Goal: Task Accomplishment & Management: Use online tool/utility

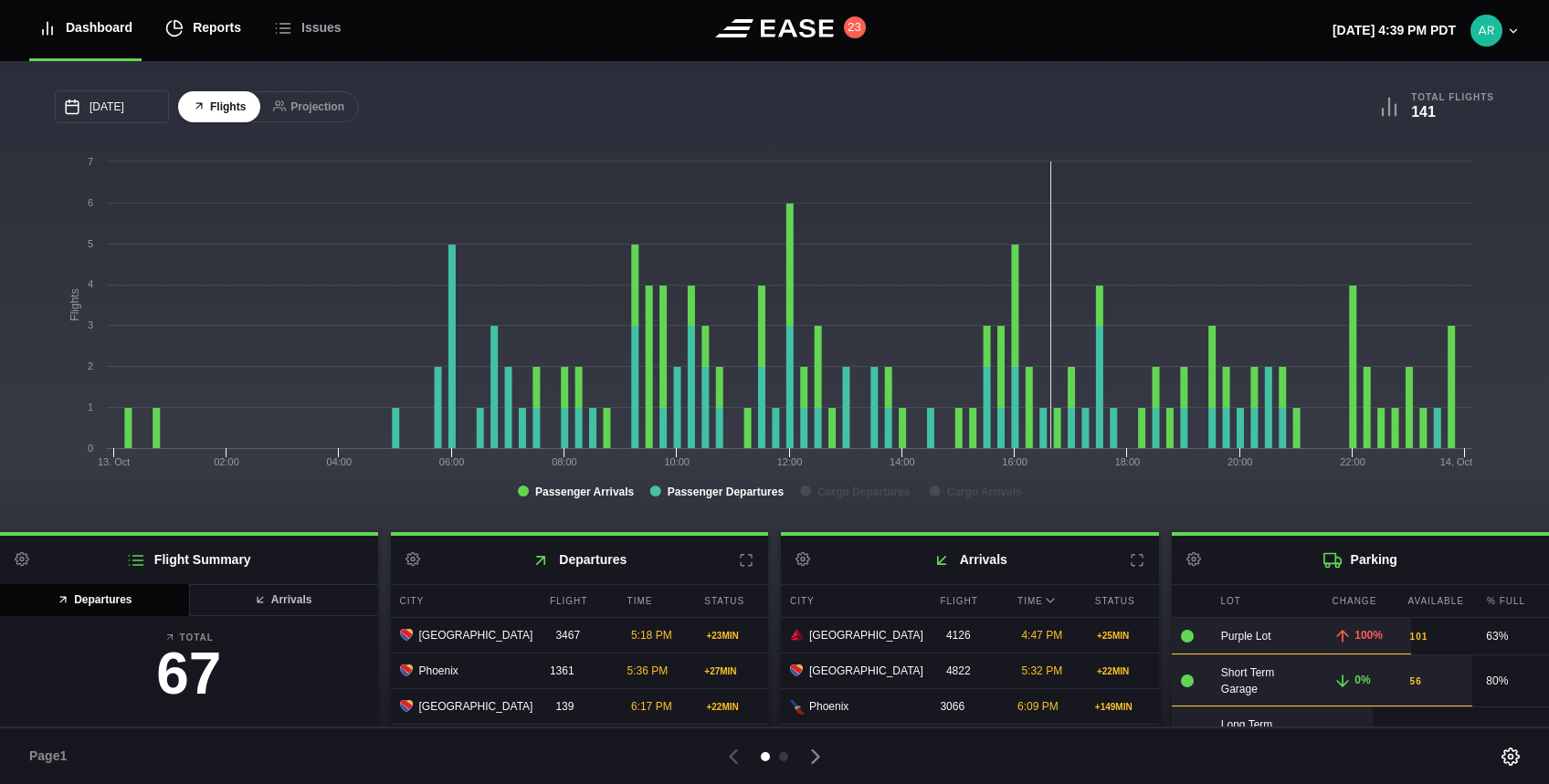
click at [201, 33] on div "Reports" at bounding box center [204, 27] width 76 height 61
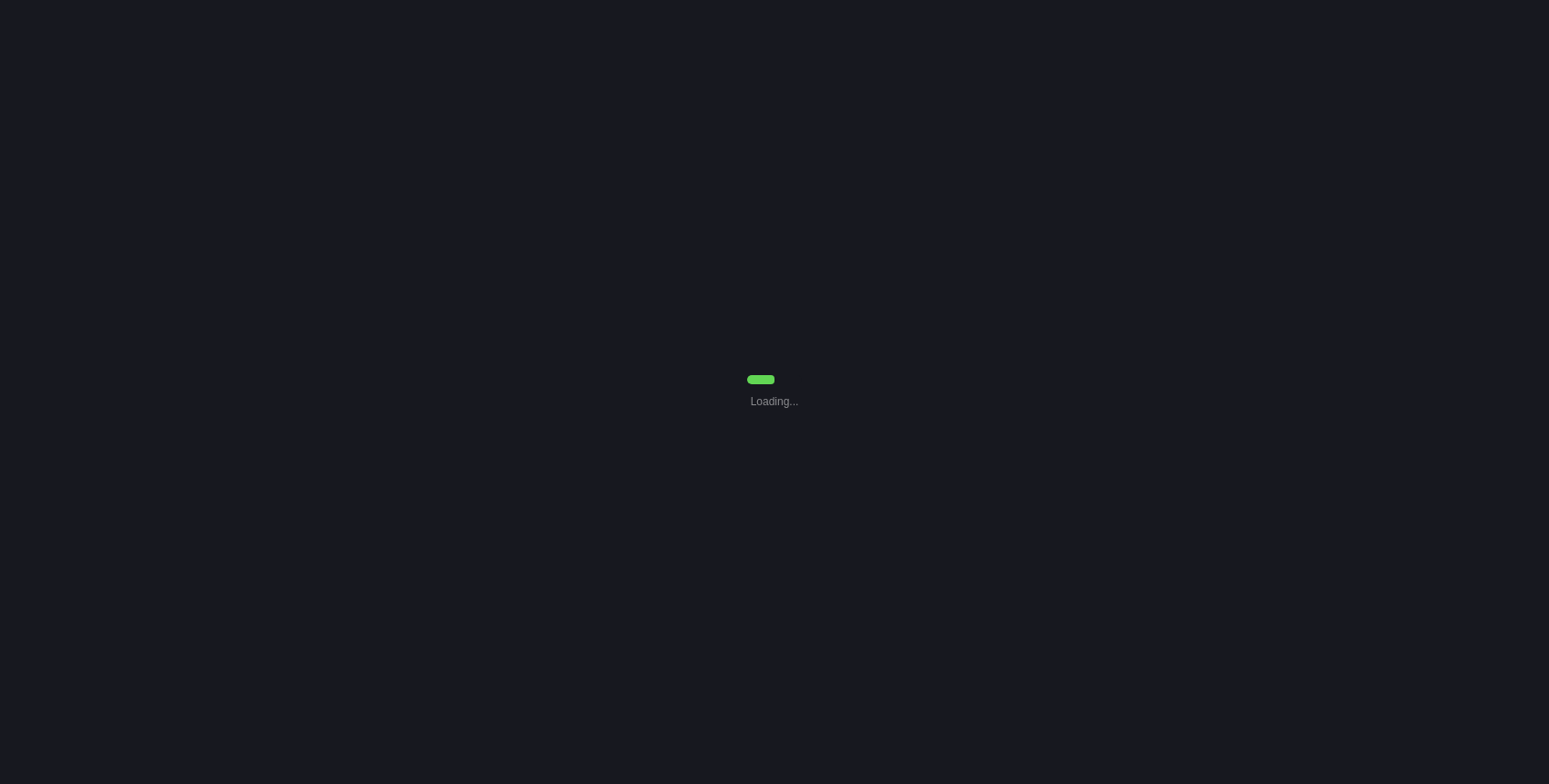
select select "7"
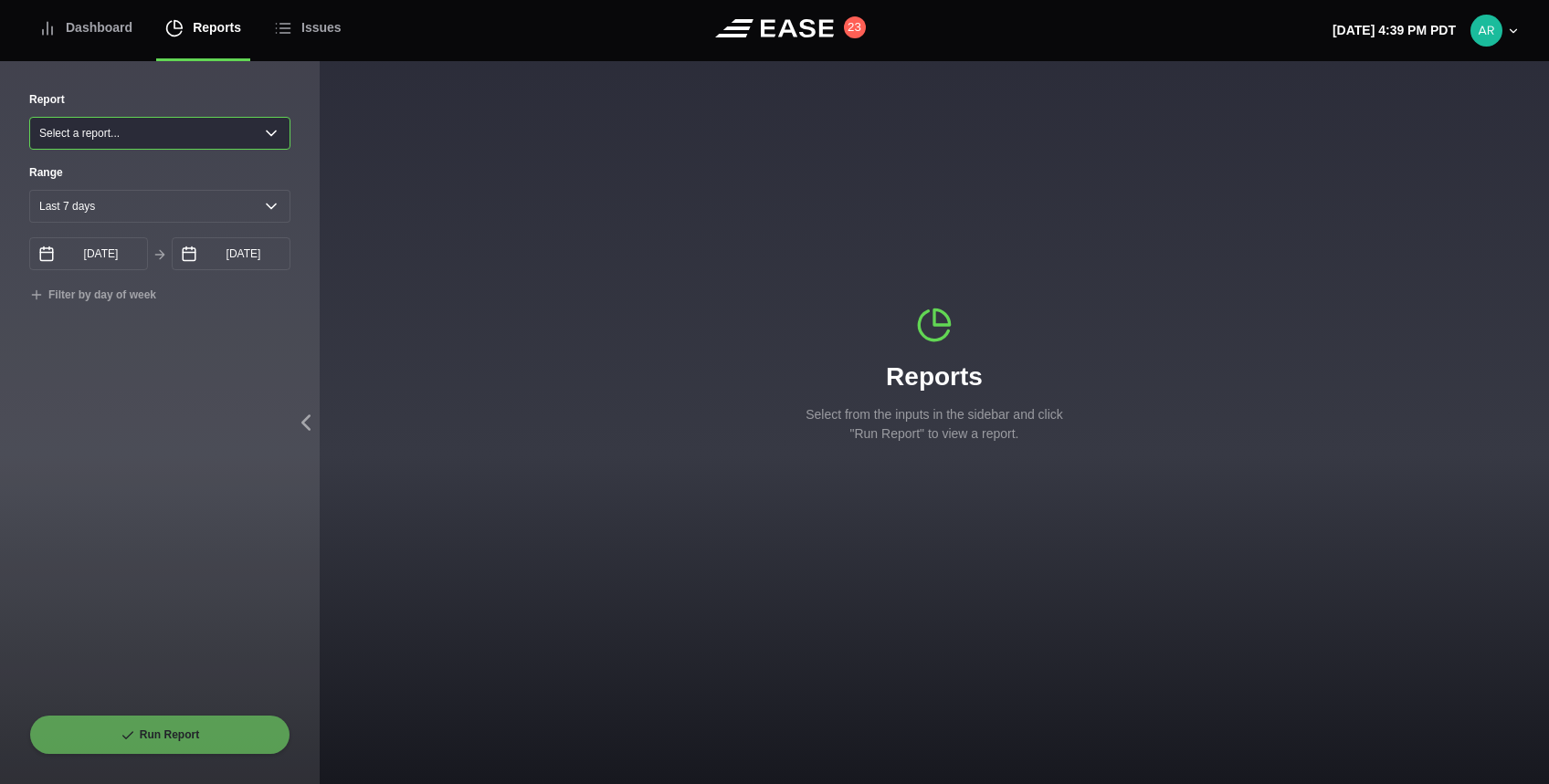
click at [120, 136] on select "Select a report... Arrivals Common Use Daily Throughput Departures Passenger Pr…" at bounding box center [160, 134] width 261 height 33
select select "Common Use"
click at [29, 117] on select "Select a report... Arrivals Common Use Daily Throughput Departures Passenger Pr…" at bounding box center [160, 134] width 261 height 33
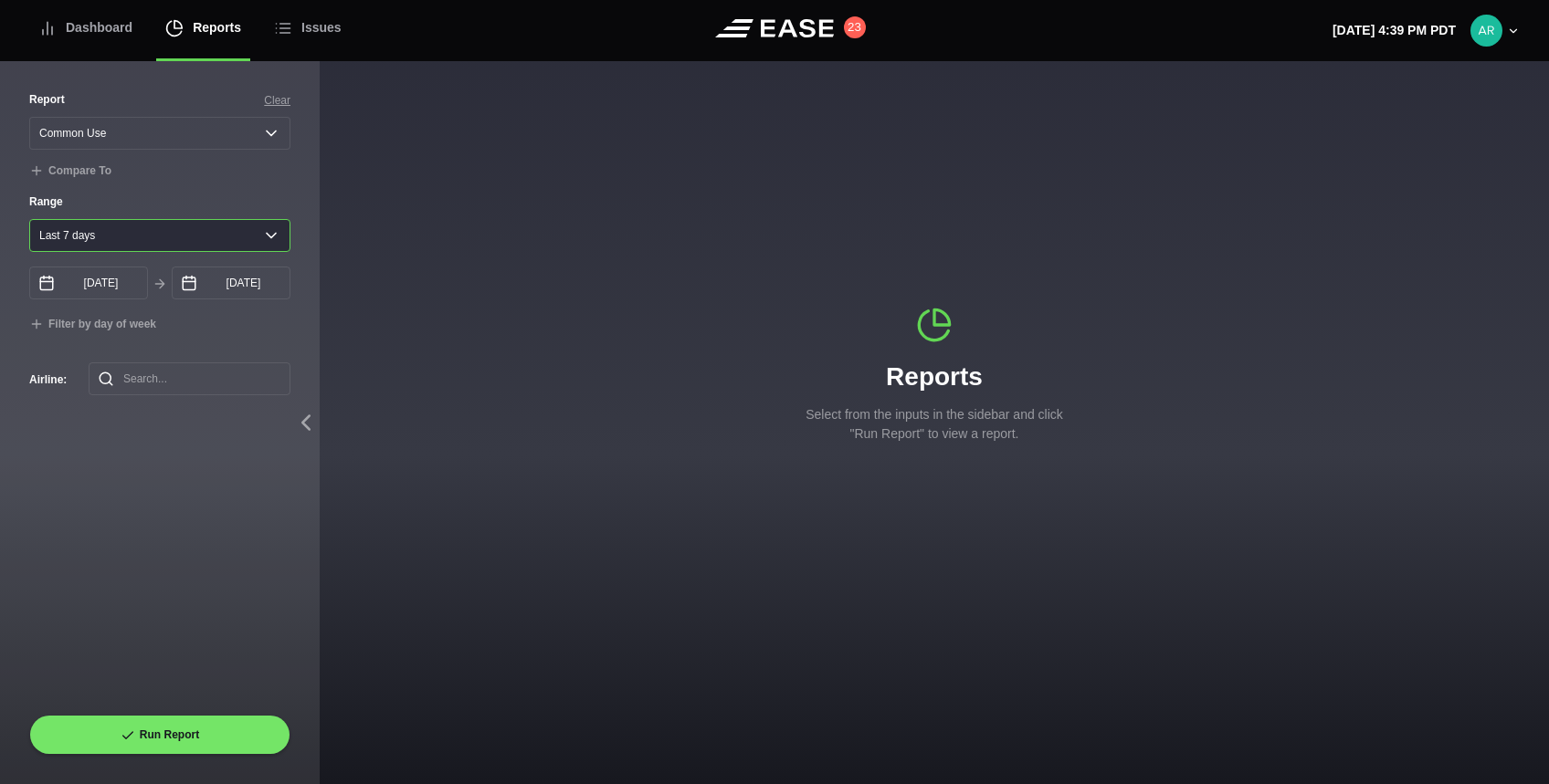
click at [159, 240] on select "[DATE] Last 7 days Last 14 days Last 30 days Last 6 weeks Custom" at bounding box center [160, 236] width 261 height 33
select select "42"
click at [29, 223] on select "[DATE] Last 7 days Last 14 days Last 30 days Last 6 weeks Custom" at bounding box center [160, 236] width 261 height 33
type input "[DATE]"
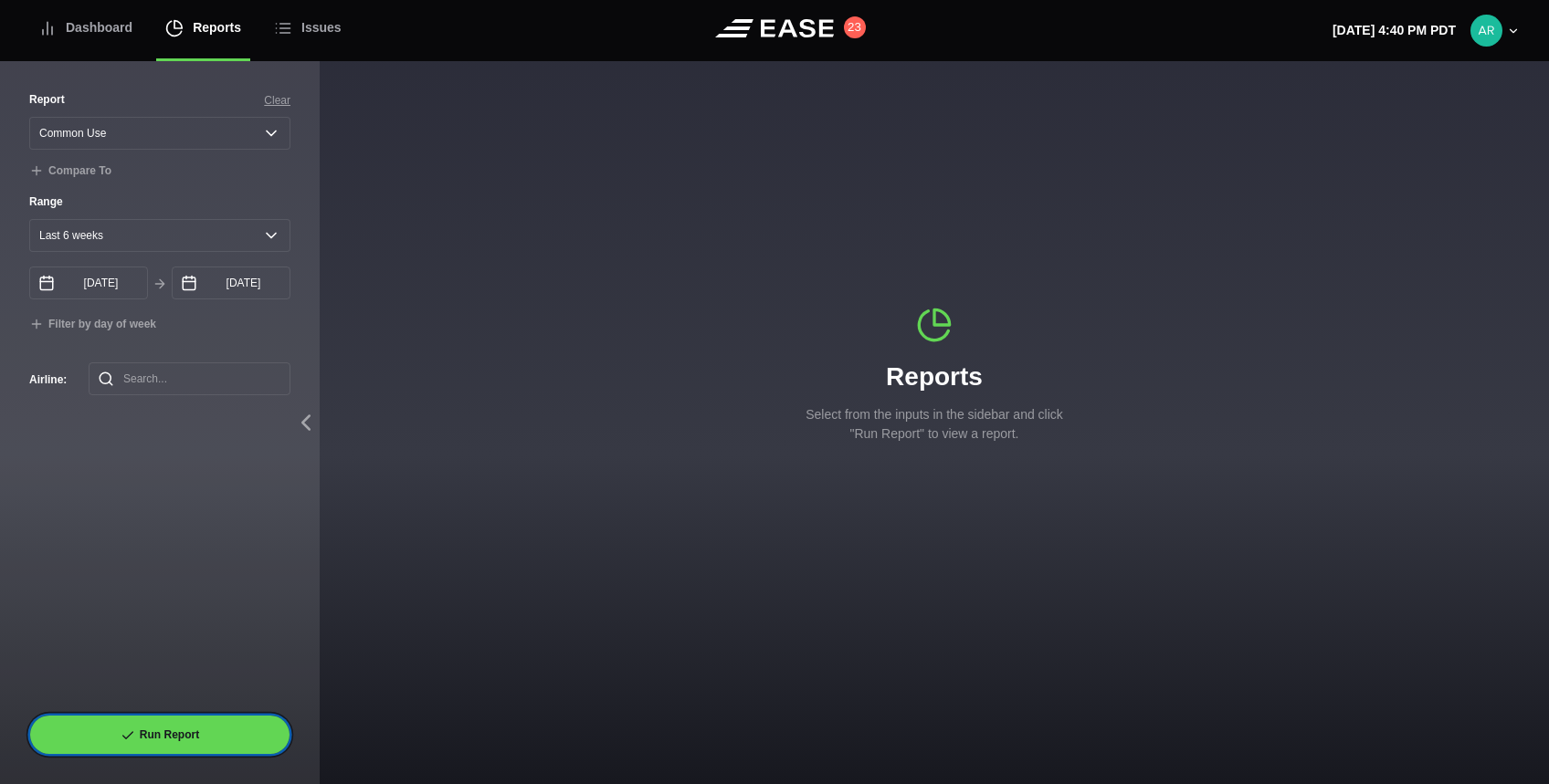
click at [179, 736] on button "Run Report" at bounding box center [160, 734] width 261 height 40
select select "Common Use"
select select "42"
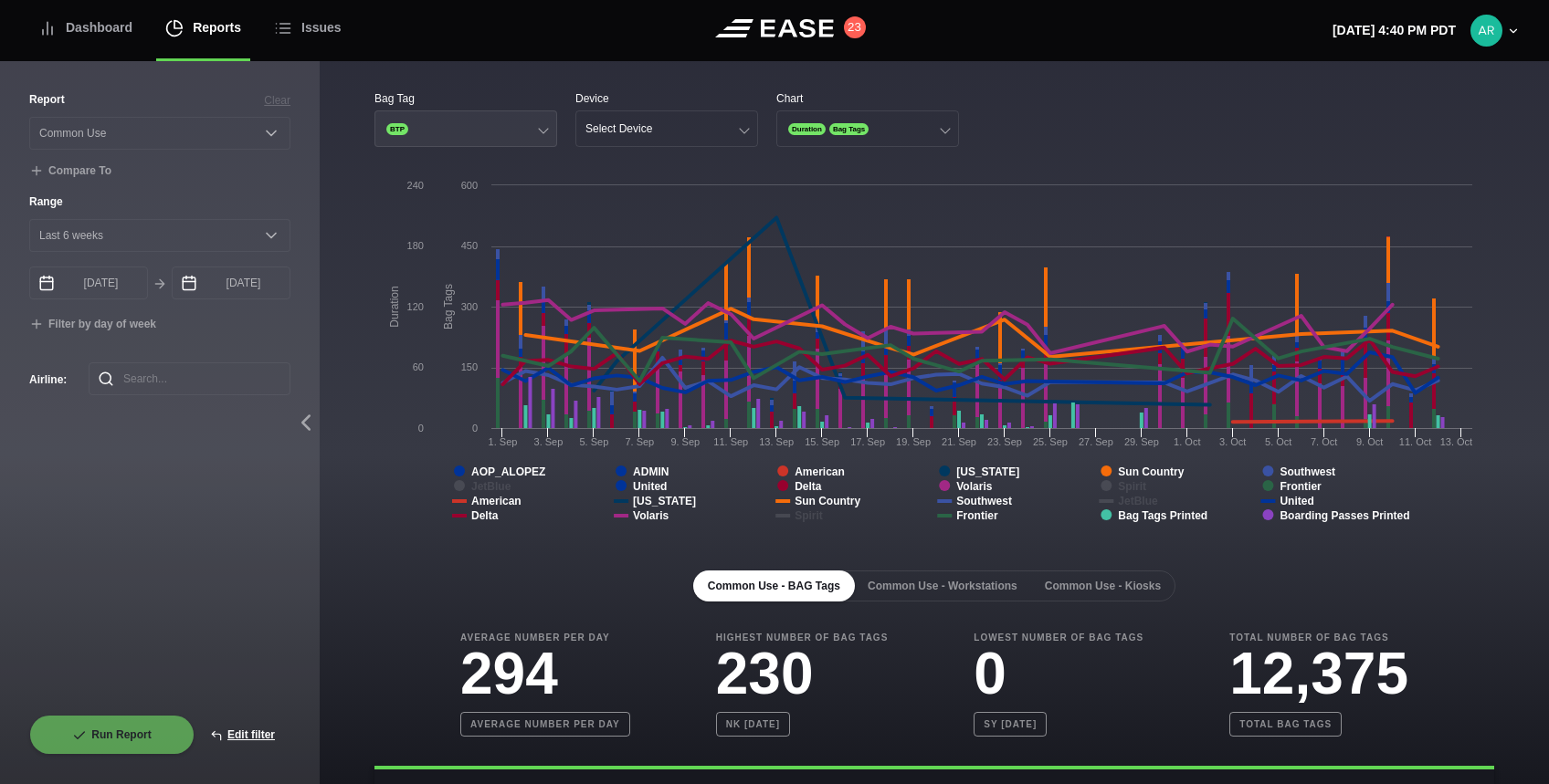
click at [540, 131] on div at bounding box center [543, 128] width 10 height 10
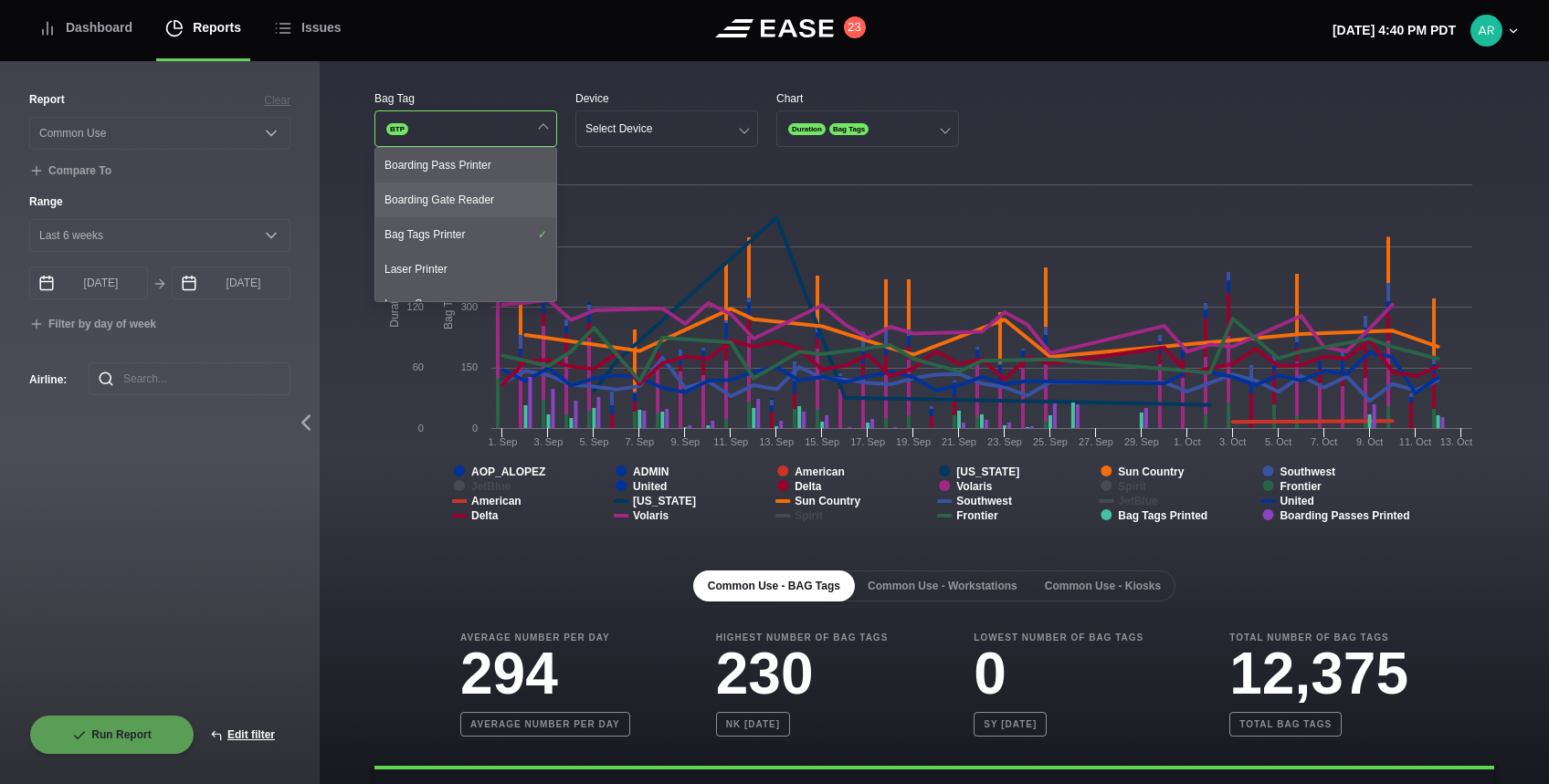
click at [454, 201] on div "Boarding Gate Reader" at bounding box center [465, 200] width 180 height 35
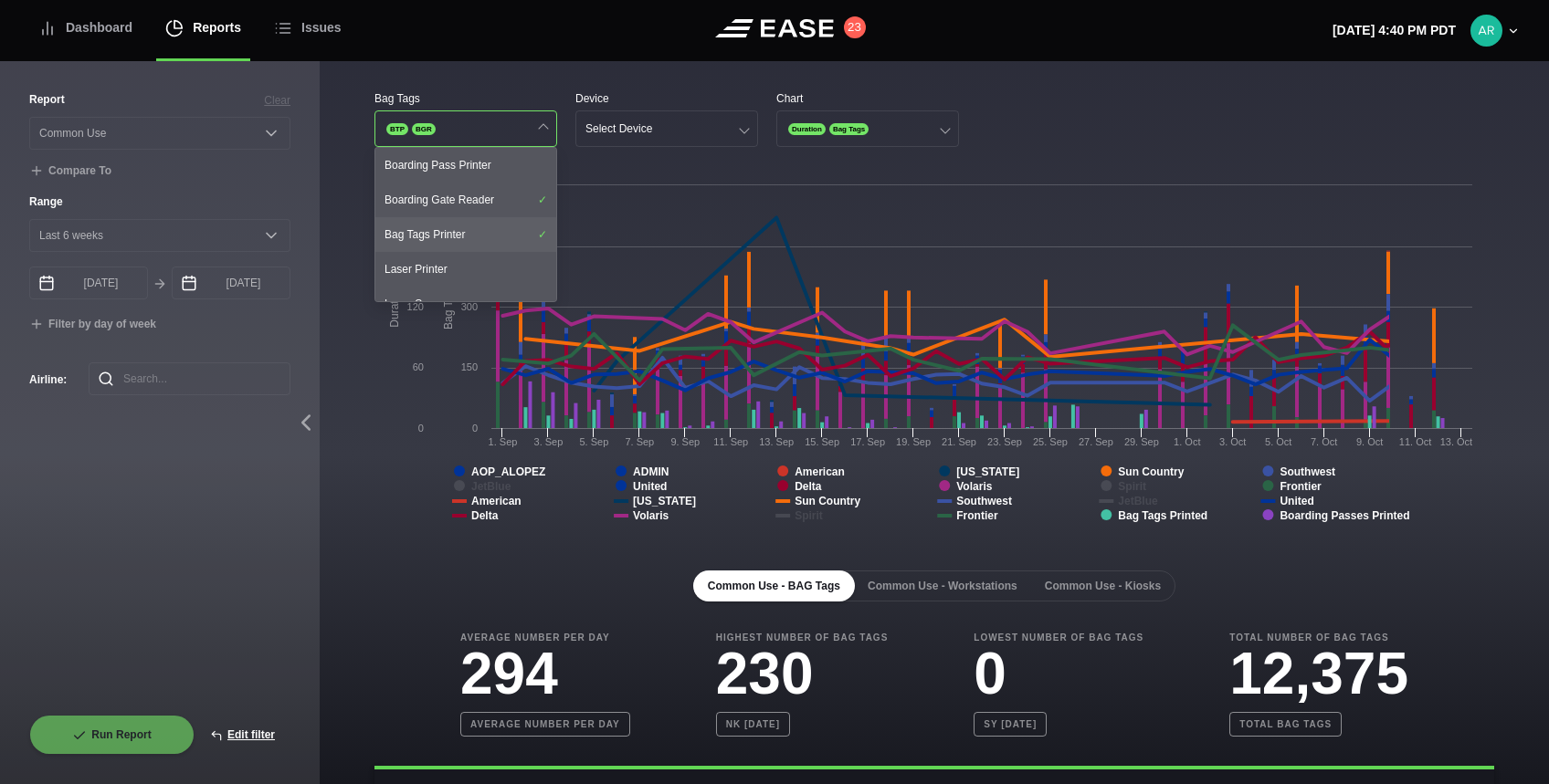
click at [457, 233] on div "Bag Tags Printer" at bounding box center [465, 235] width 180 height 35
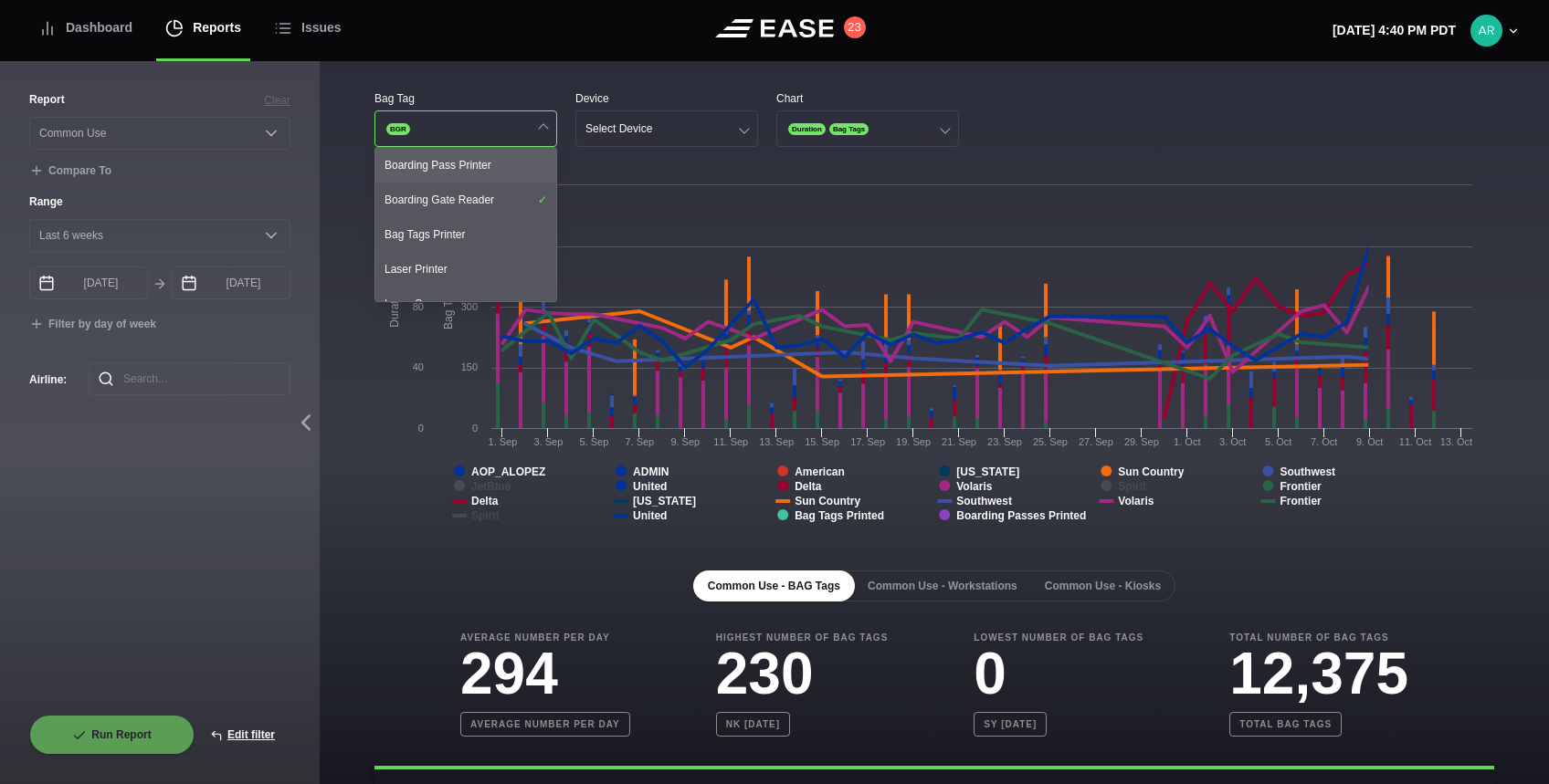
click at [460, 173] on div "Boarding Pass Printer" at bounding box center [465, 166] width 180 height 35
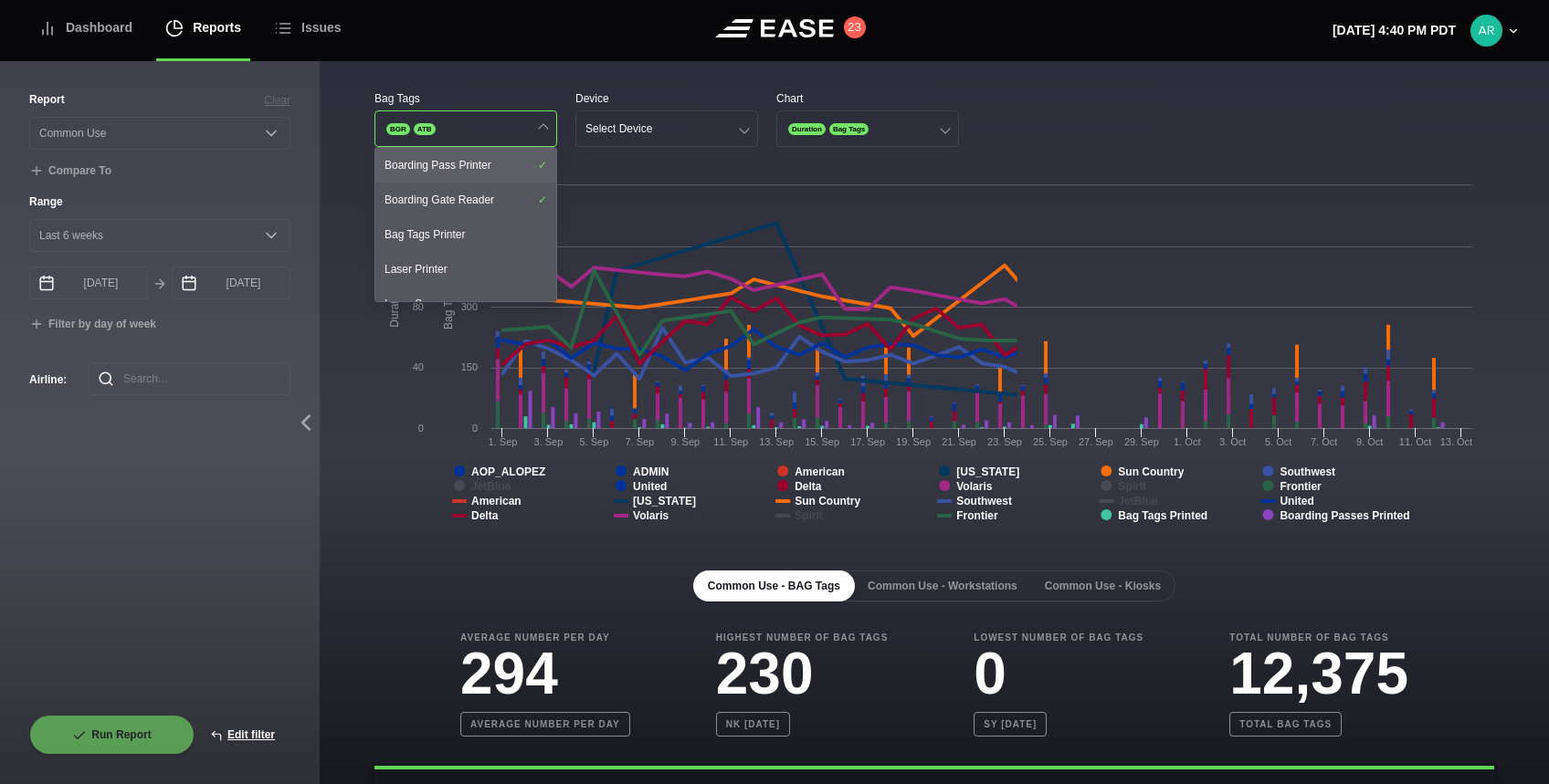
click at [460, 173] on div "Boarding Pass Printer" at bounding box center [465, 166] width 180 height 35
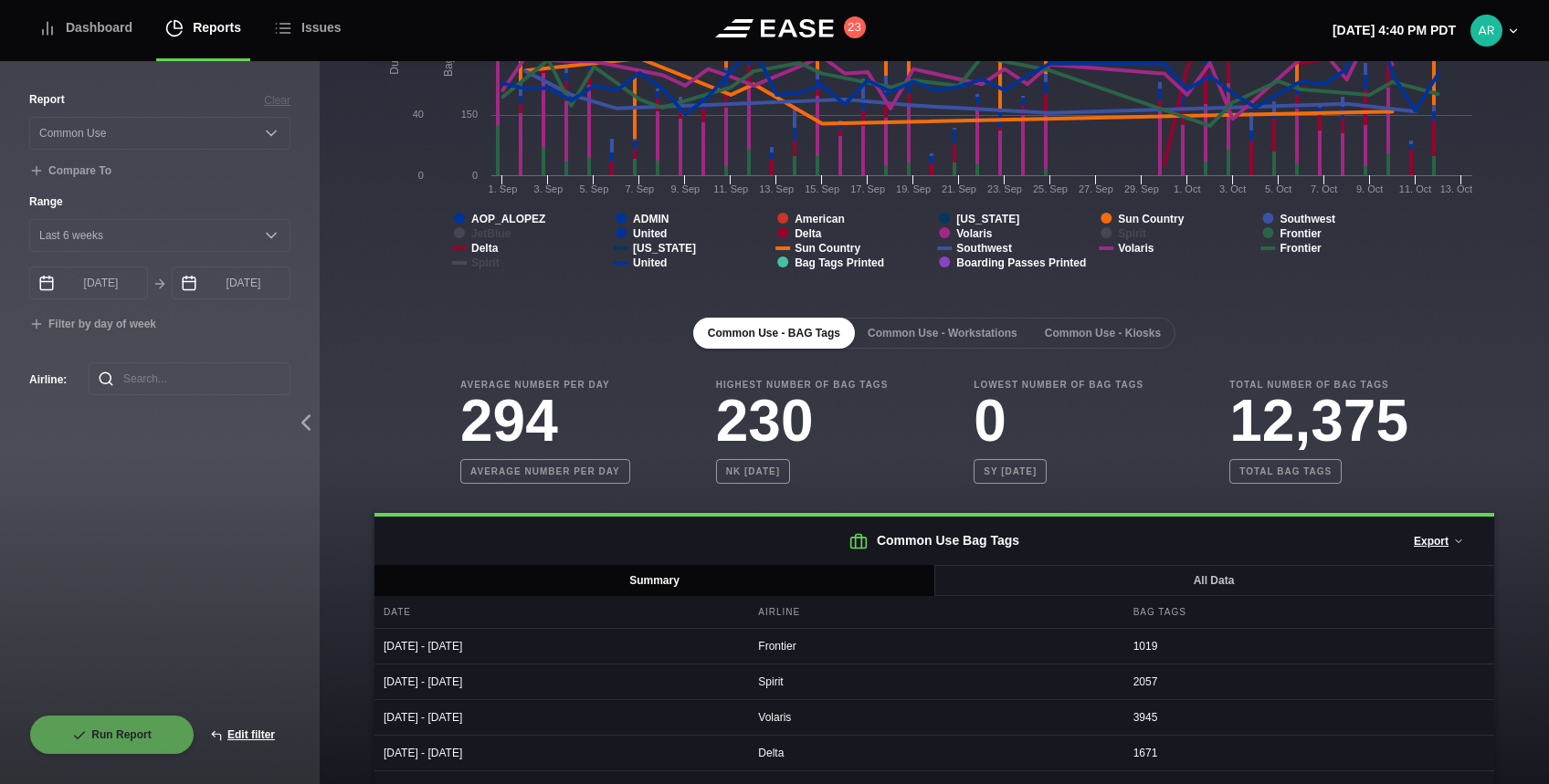
scroll to position [252, 0]
click at [926, 338] on button "Common Use - Workstations" at bounding box center [943, 334] width 179 height 31
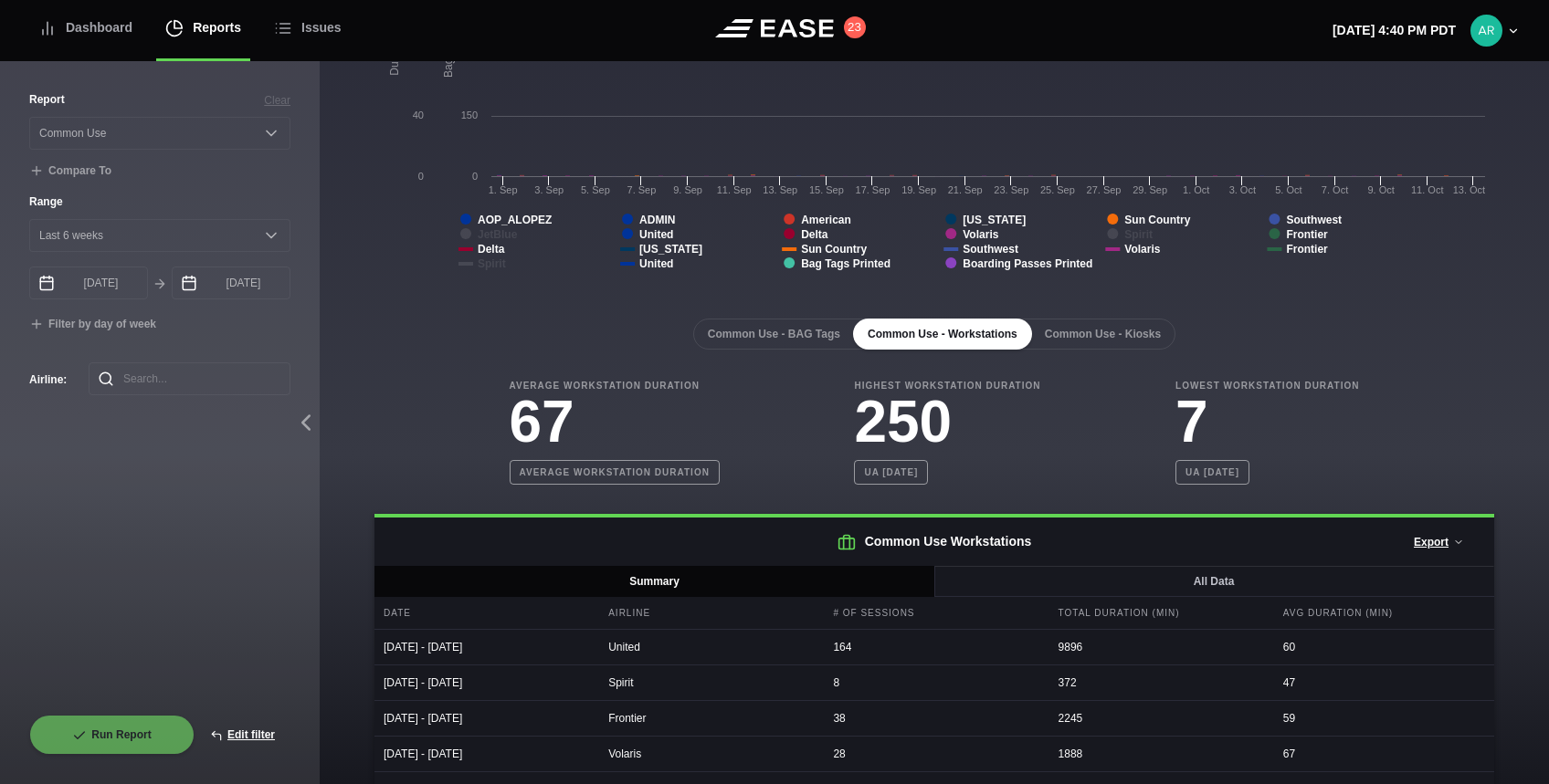
scroll to position [0, 0]
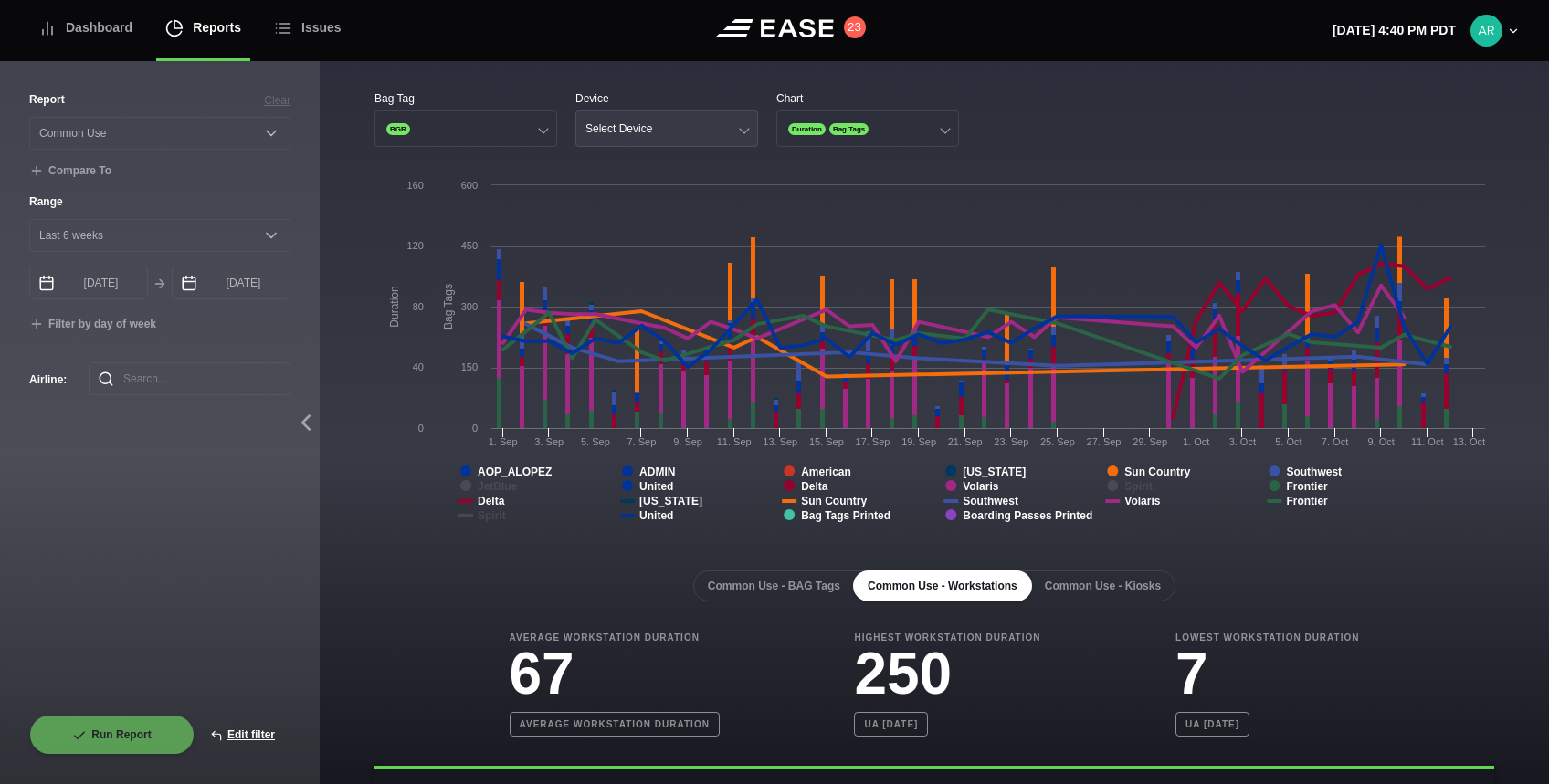
click at [727, 132] on button "Select Device" at bounding box center [666, 128] width 182 height 36
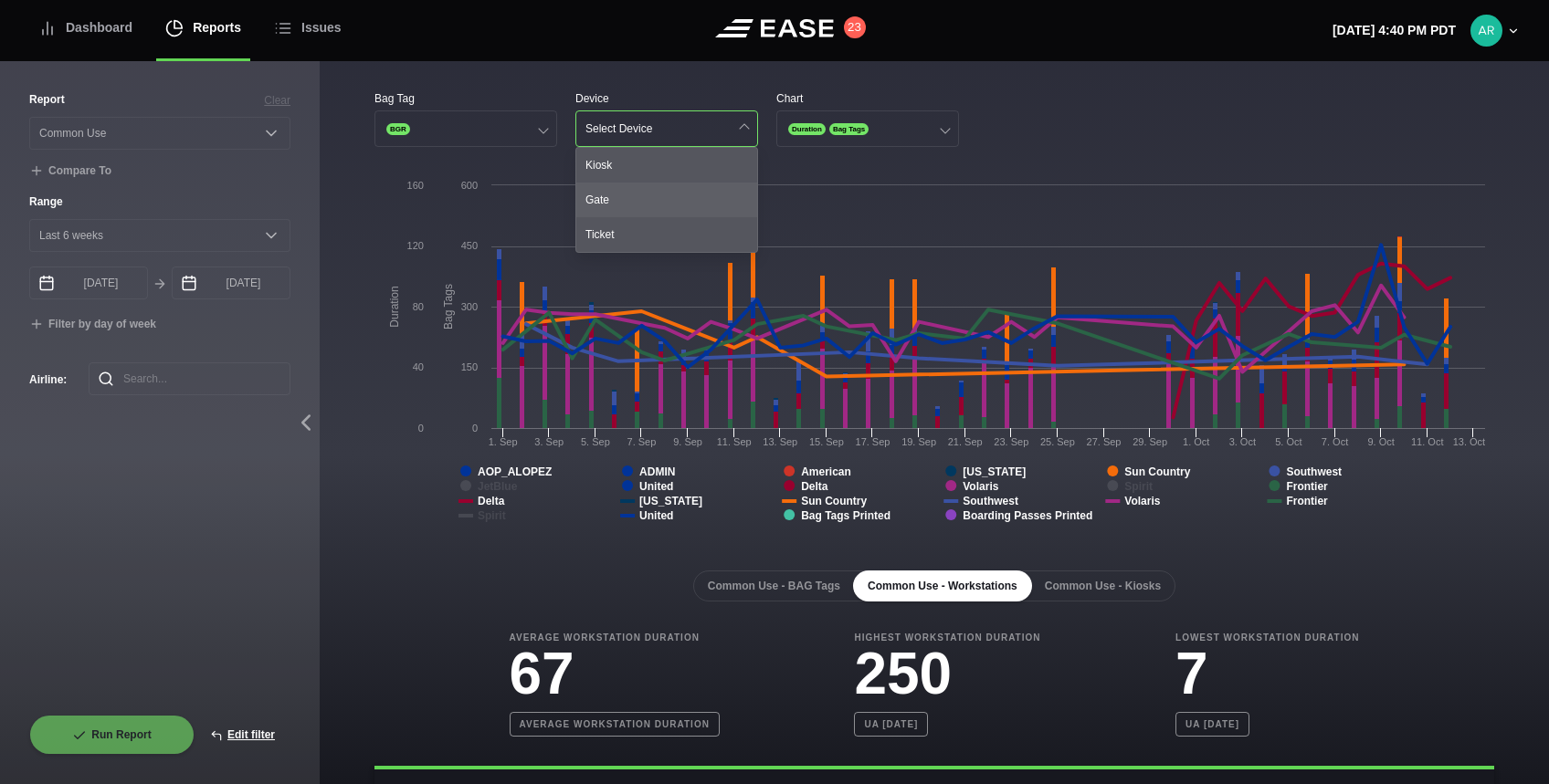
click at [643, 197] on div "Gate" at bounding box center [666, 200] width 180 height 35
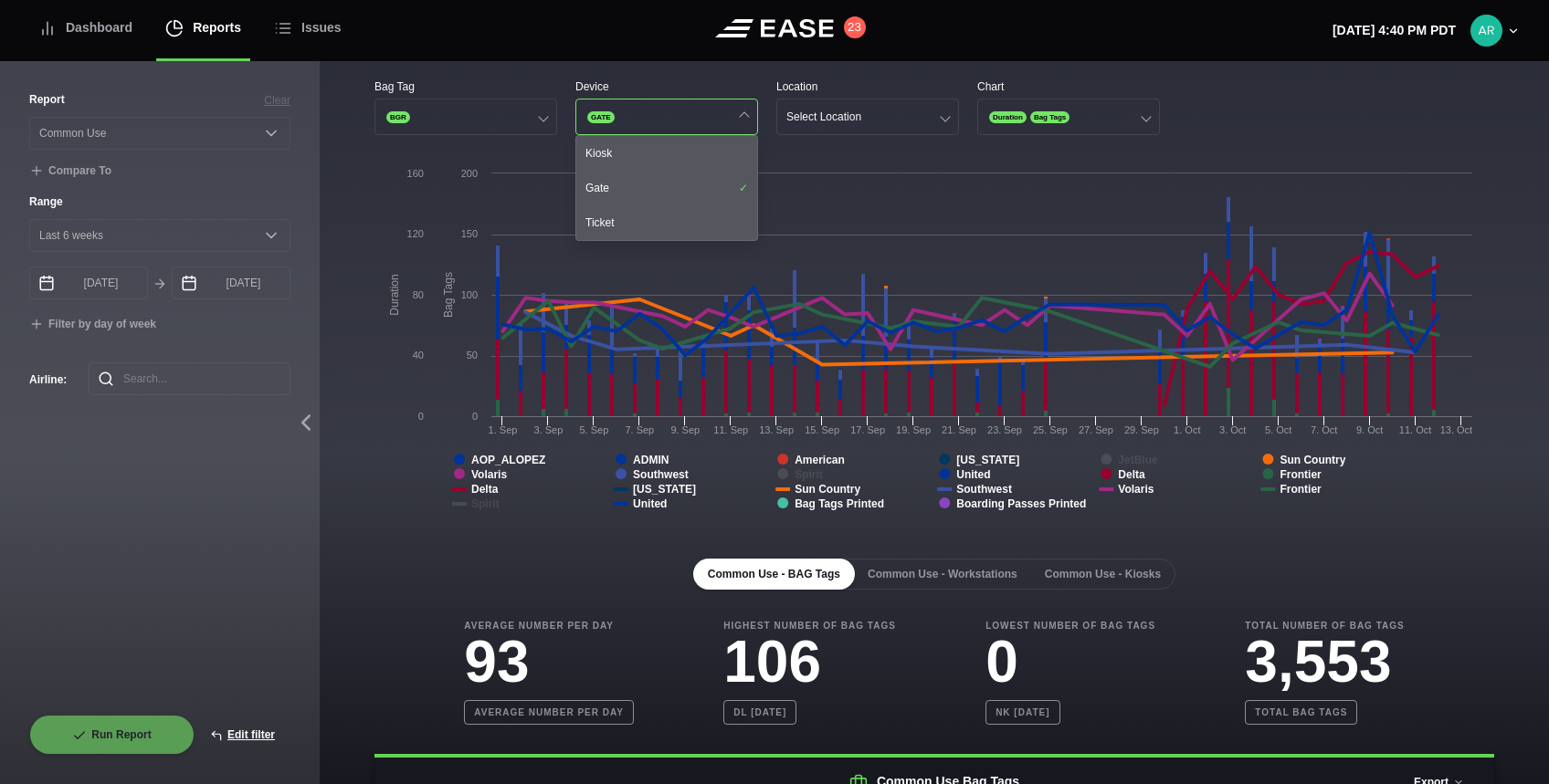
scroll to position [9, 0]
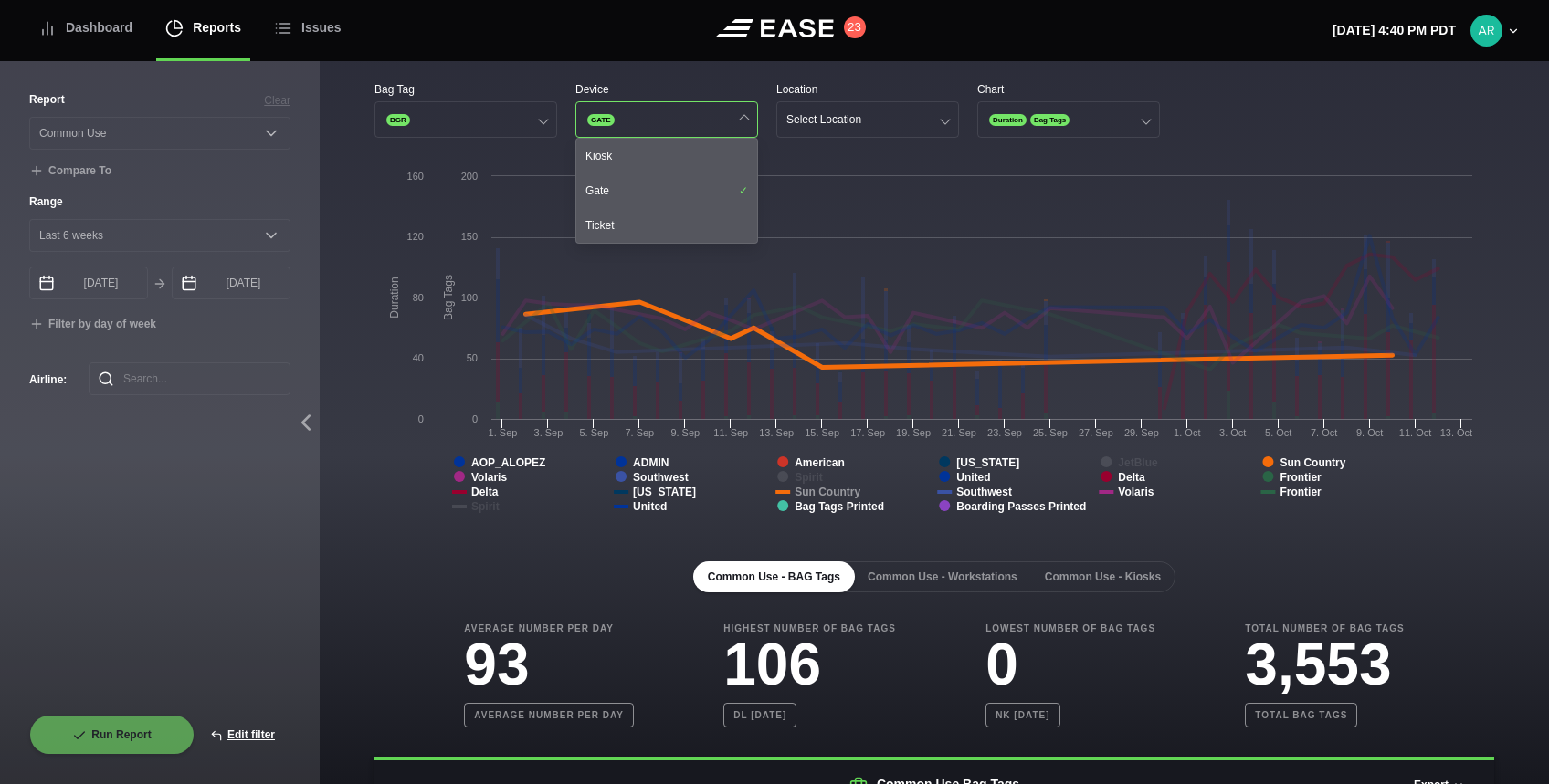
click at [806, 486] on tspan "Sun Country" at bounding box center [827, 491] width 65 height 13
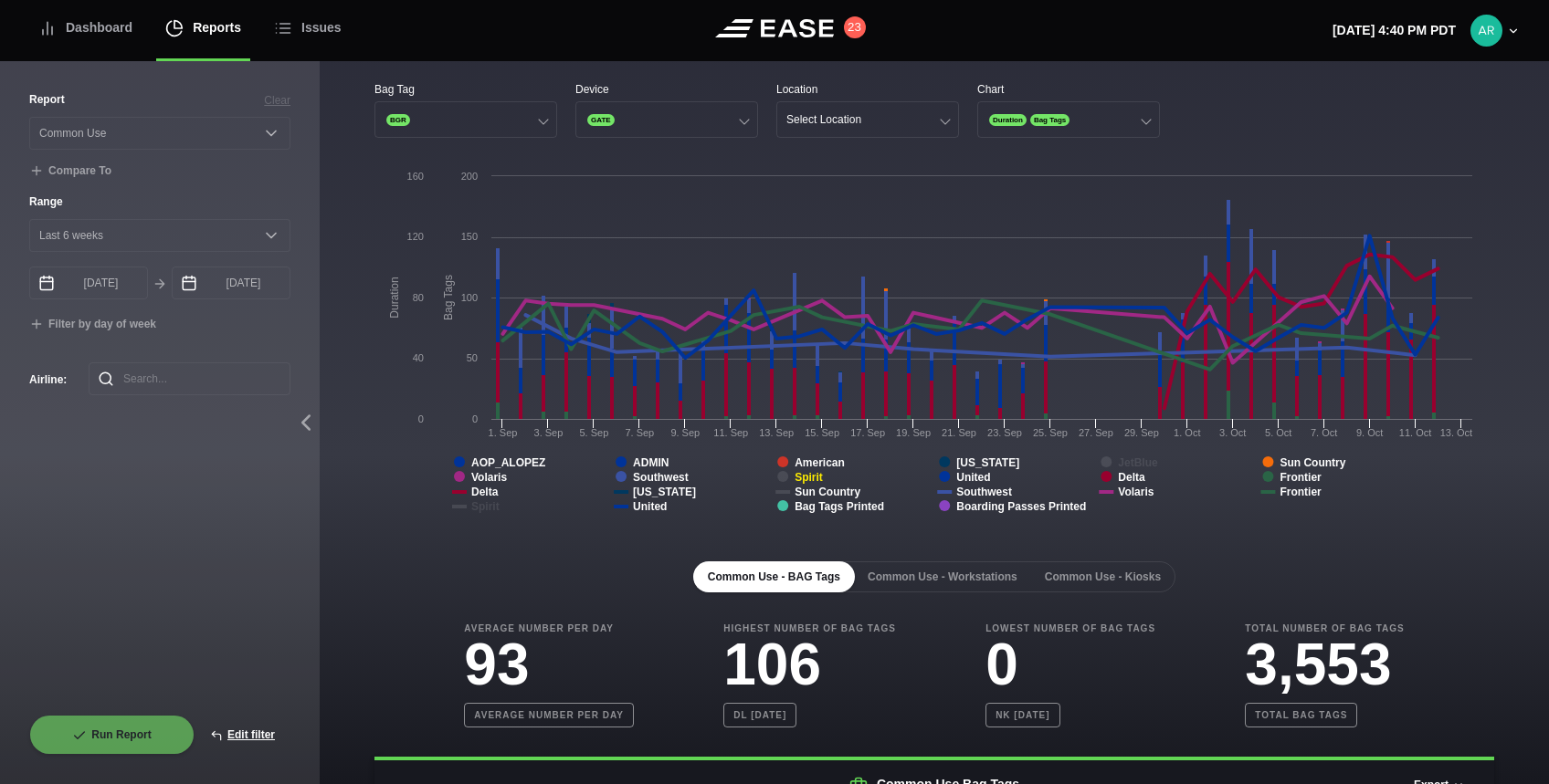
click at [796, 482] on tspan "Spirit" at bounding box center [809, 477] width 28 height 13
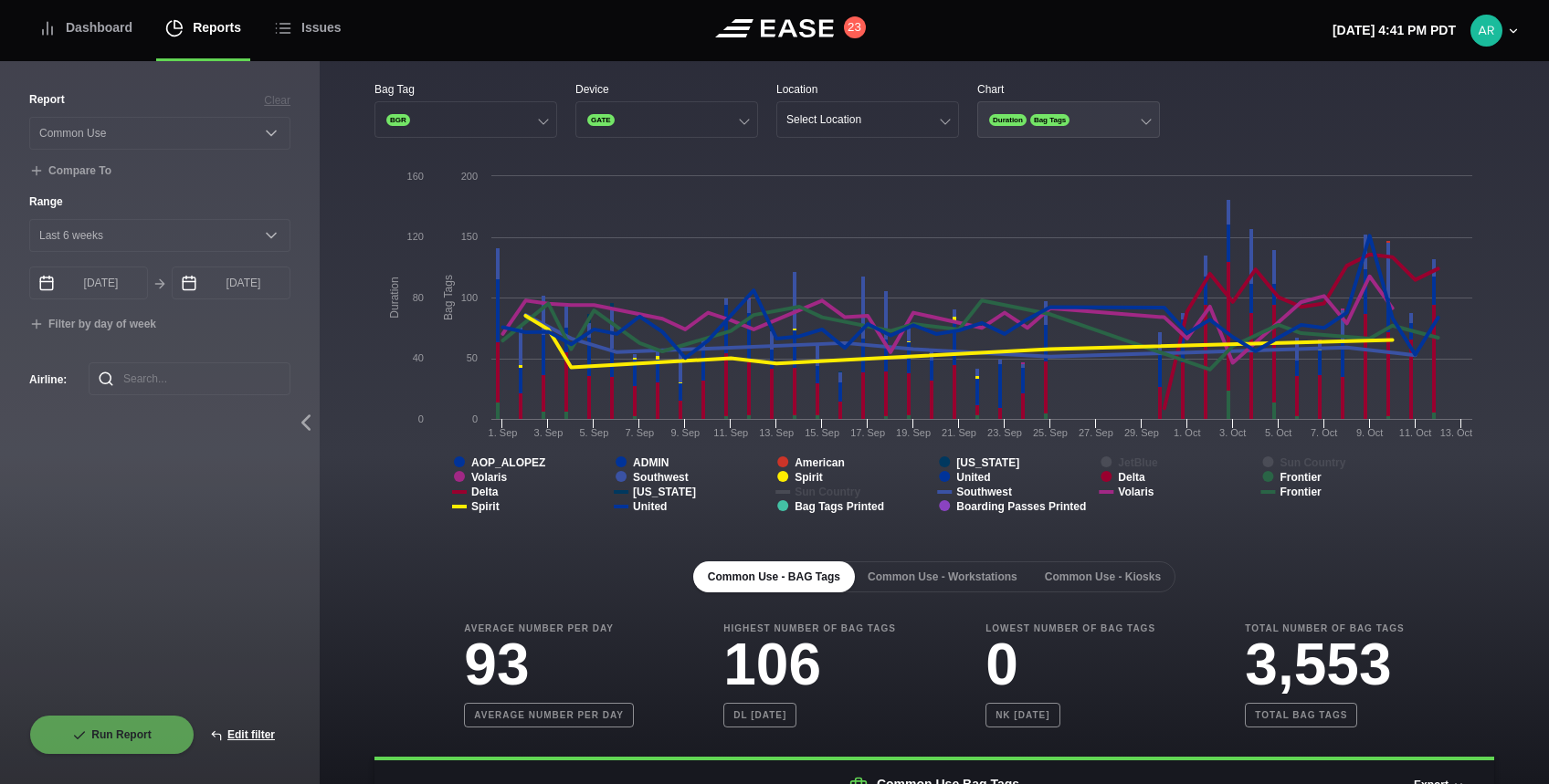
click at [1136, 120] on button "Duration Bag Tags" at bounding box center [1068, 119] width 182 height 36
click at [1132, 192] on div "Bag Tags" at bounding box center [1068, 191] width 180 height 35
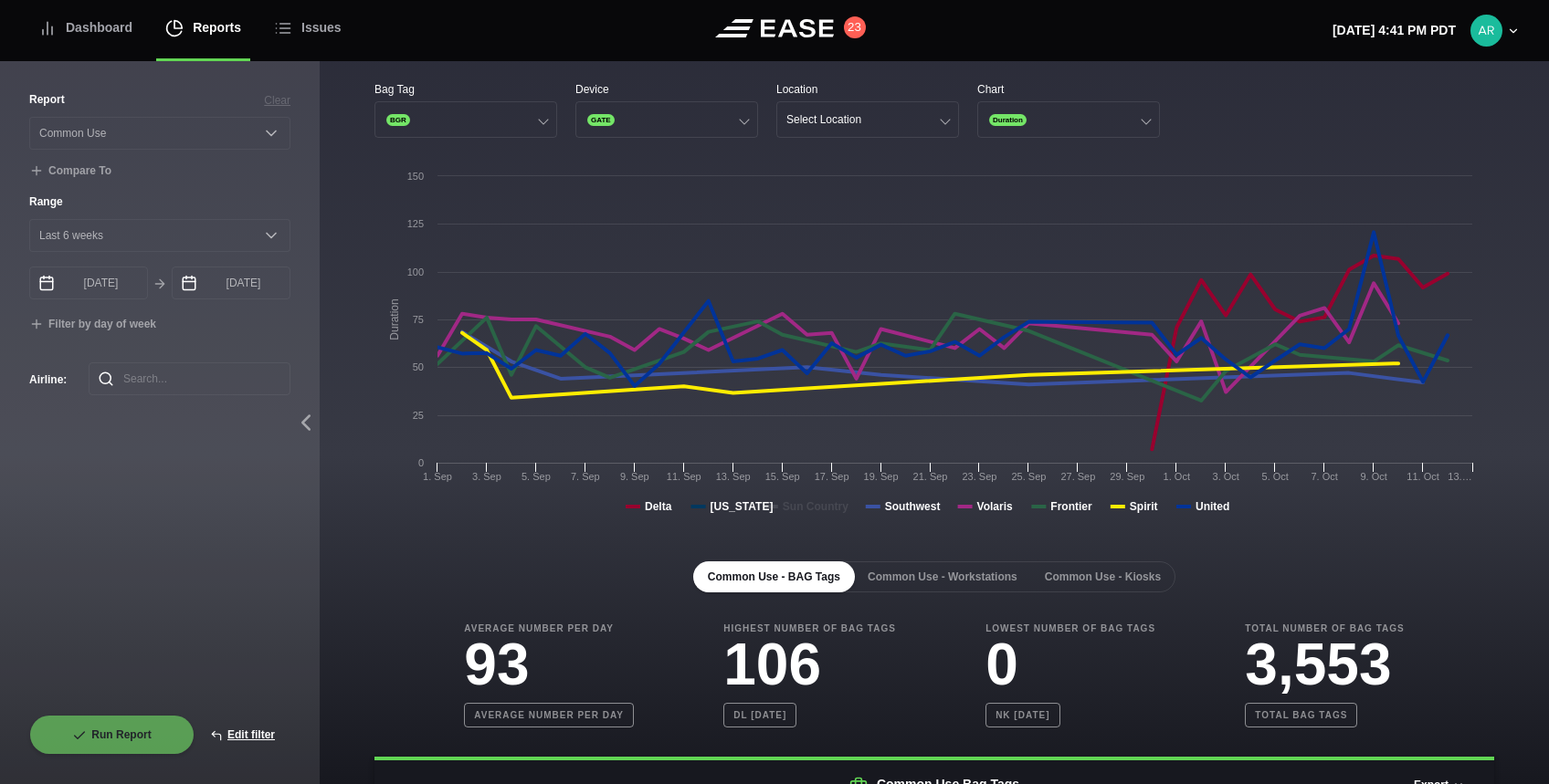
click at [1230, 130] on div "Bag Tag BGR Device GATE Location Select Location Chart Duration" at bounding box center [934, 109] width 1120 height 57
click at [806, 506] on tspan "Sun Country" at bounding box center [815, 506] width 65 height 13
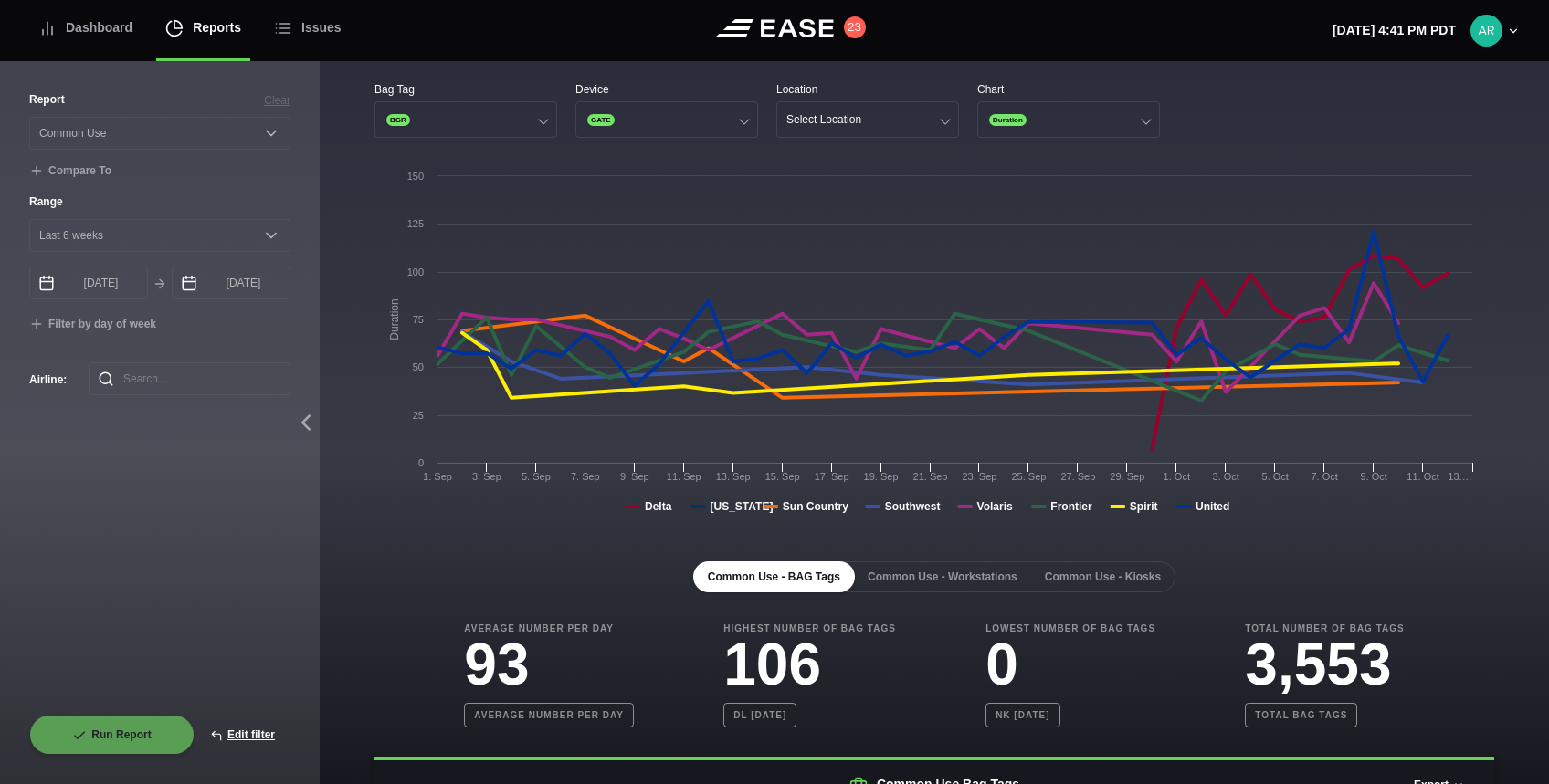
click at [790, 513] on rect at bounding box center [928, 349] width 1107 height 366
click at [970, 580] on button "Common Use - Workstations" at bounding box center [943, 577] width 179 height 31
